Goal: Information Seeking & Learning: Learn about a topic

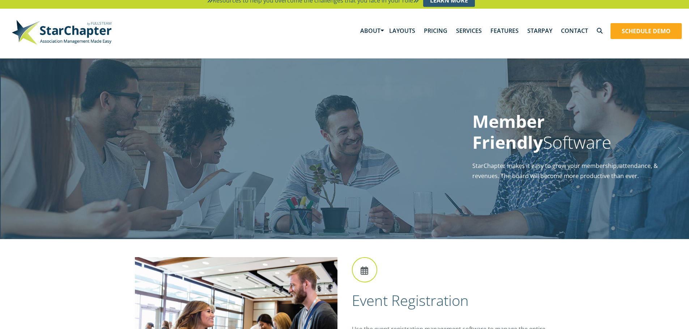
scroll to position [2, 0]
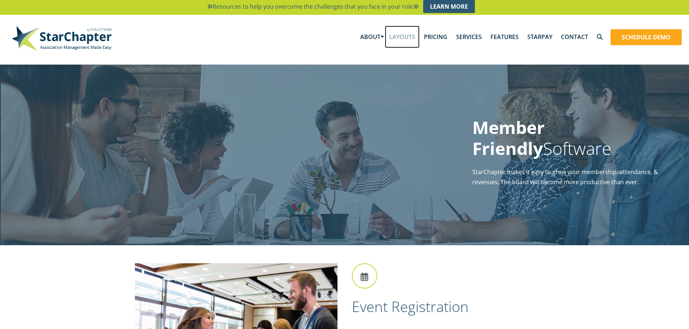
click at [403, 39] on link "Layouts" at bounding box center [402, 37] width 35 height 22
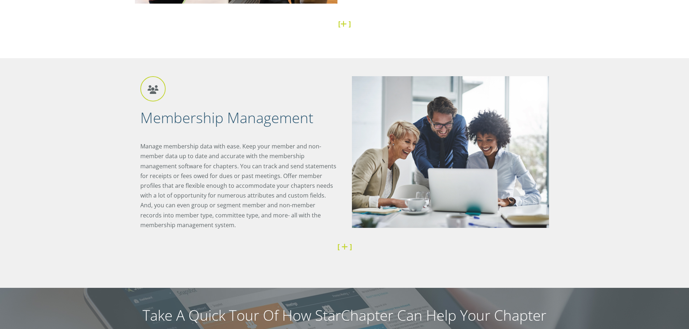
scroll to position [562, 0]
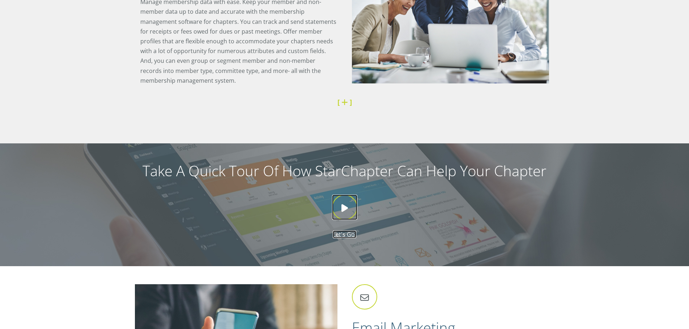
click at [347, 209] on icon at bounding box center [344, 207] width 25 height 25
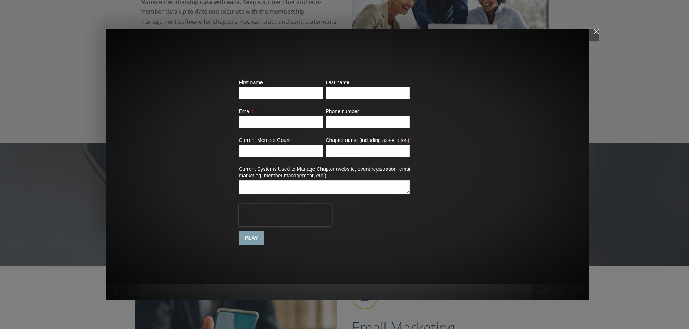
click at [251, 238] on input "PLAY" at bounding box center [251, 238] width 25 height 14
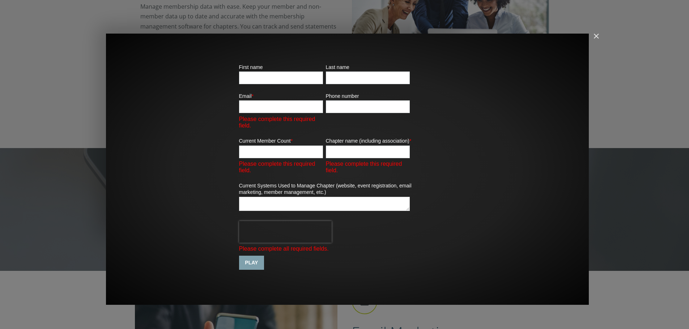
scroll to position [526, 0]
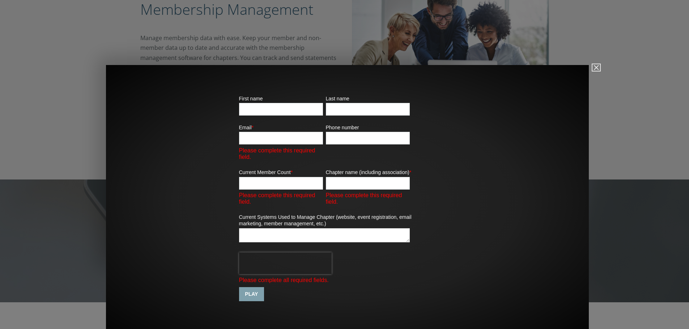
click at [596, 66] on img "Close" at bounding box center [593, 71] width 12 height 12
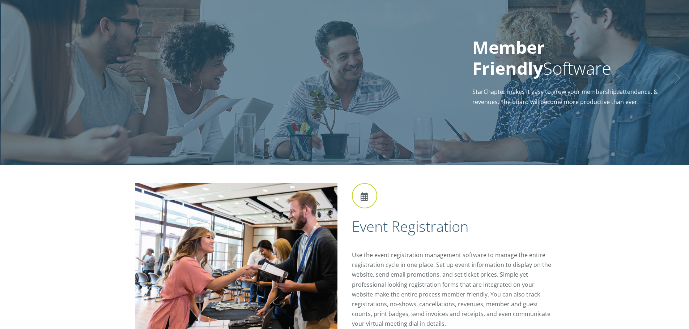
scroll to position [0, 0]
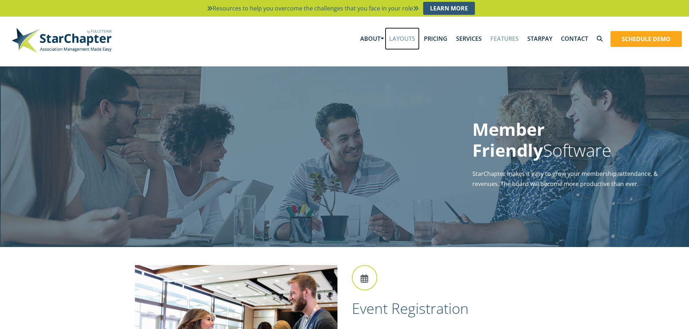
click at [401, 38] on link "Layouts" at bounding box center [402, 38] width 35 height 22
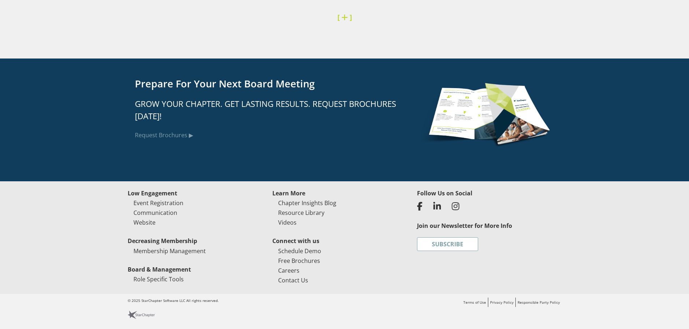
scroll to position [1826, 0]
click at [315, 203] on link "Chapter Insights Blog" at bounding box center [307, 203] width 58 height 8
